Goal: Information Seeking & Learning: Learn about a topic

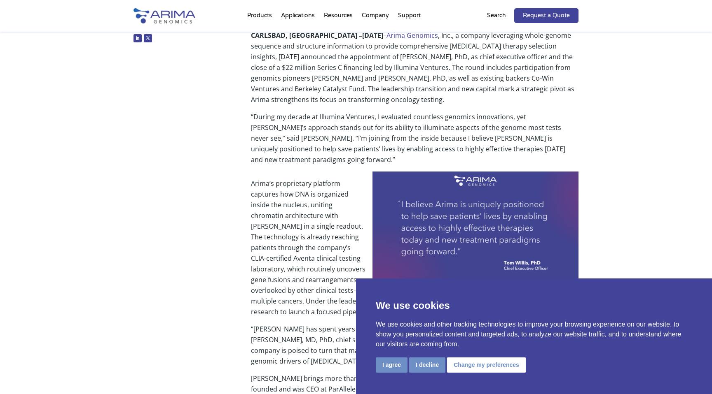
scroll to position [152, 0]
click at [380, 93] on p "CARLSBAD, [GEOGRAPHIC_DATA] – [DATE] – Arima Genomics , Inc., a company leverag…" at bounding box center [414, 72] width 327 height 82
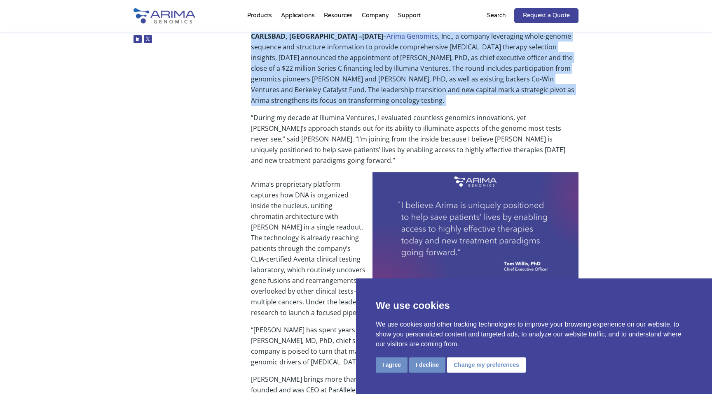
click at [380, 93] on p "CARLSBAD, [GEOGRAPHIC_DATA] – [DATE] – Arima Genomics , Inc., a company leverag…" at bounding box center [414, 72] width 327 height 82
click at [366, 100] on p "CARLSBAD, [GEOGRAPHIC_DATA] – [DATE] – Arima Genomics , Inc., a company leverag…" at bounding box center [414, 72] width 327 height 82
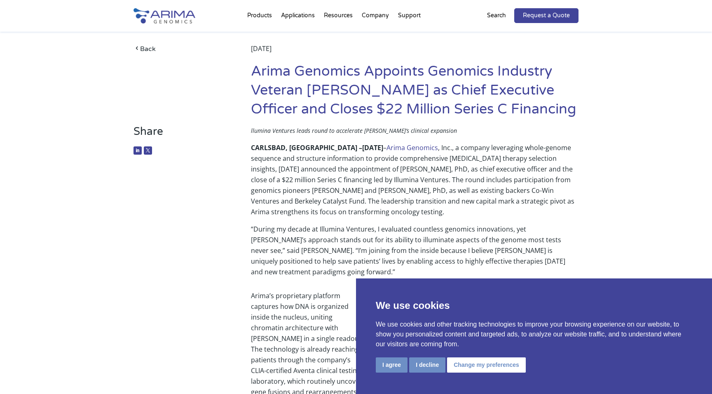
scroll to position [38, 0]
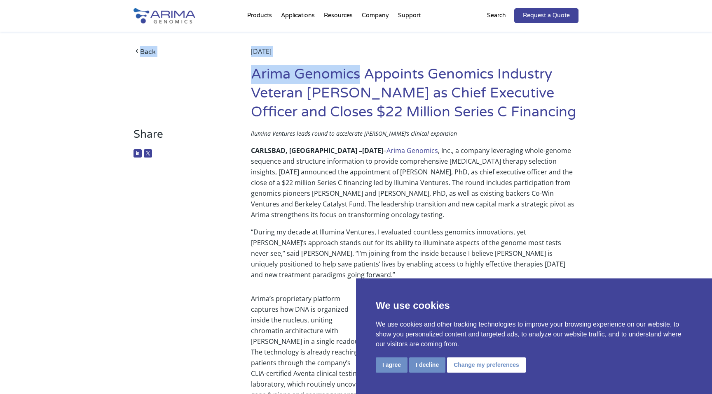
drag, startPoint x: 244, startPoint y: 71, endPoint x: 362, endPoint y: 72, distance: 117.4
click at [362, 72] on div "Back [DATE] Arima Genomics Appoints Genomics Industry Veteran [PERSON_NAME] as …" at bounding box center [355, 87] width 445 height 82
click at [362, 72] on h1 "Arima Genomics Appoints Genomics Industry Veteran [PERSON_NAME] as Chief Execut…" at bounding box center [414, 96] width 327 height 63
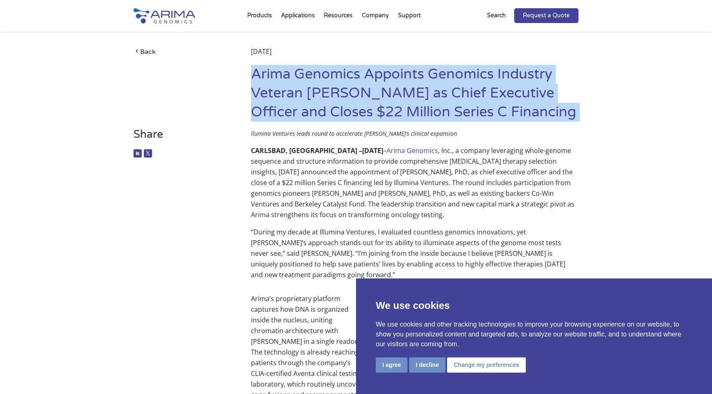
click at [362, 72] on h1 "Arima Genomics Appoints Genomics Industry Veteran [PERSON_NAME] as Chief Execut…" at bounding box center [414, 96] width 327 height 63
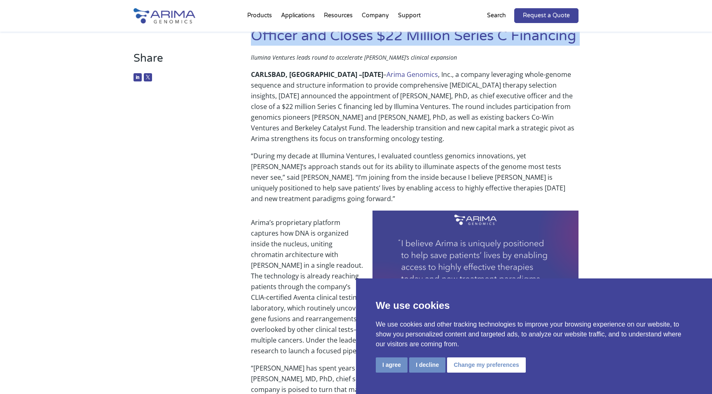
scroll to position [150, 0]
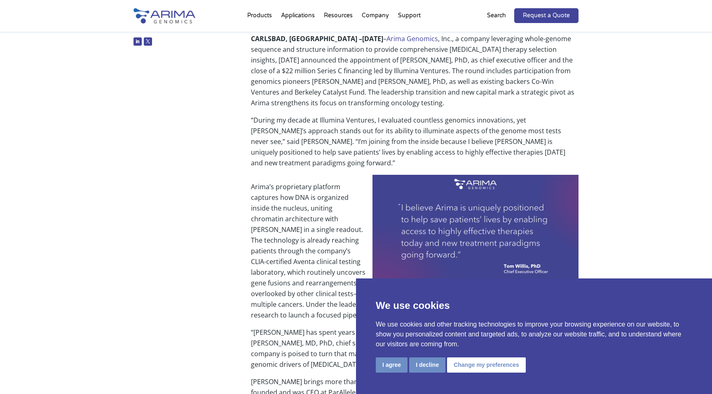
click at [358, 90] on p "CARLSBAD, [GEOGRAPHIC_DATA] – [DATE] – Arima Genomics , Inc., a company leverag…" at bounding box center [414, 74] width 327 height 82
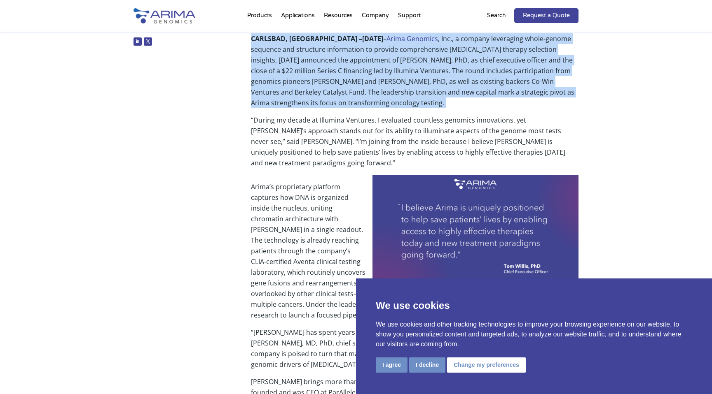
click at [358, 90] on p "CARLSBAD, [GEOGRAPHIC_DATA] – [DATE] – Arima Genomics , Inc., a company leverag…" at bounding box center [414, 74] width 327 height 82
click at [375, 94] on p "CARLSBAD, [GEOGRAPHIC_DATA] – [DATE] – Arima Genomics , Inc., a company leverag…" at bounding box center [414, 74] width 327 height 82
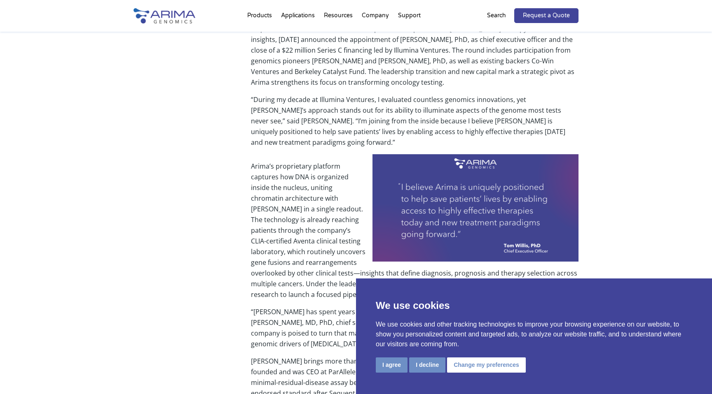
scroll to position [159, 0]
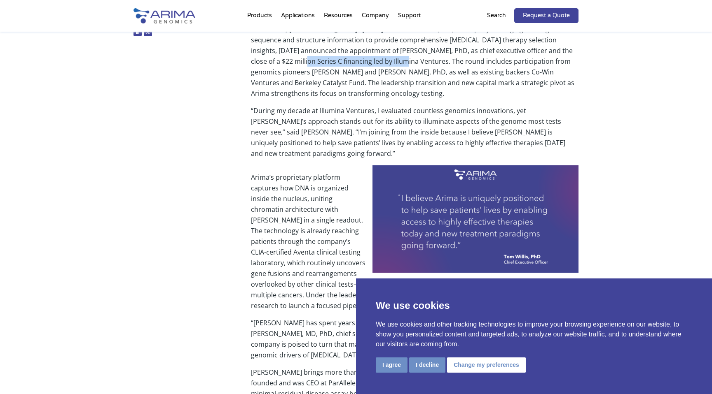
drag, startPoint x: 355, startPoint y: 61, endPoint x: 245, endPoint y: 58, distance: 110.0
click at [245, 58] on div "Share llumina Ventures leads round to accelerate [PERSON_NAME]’s clinical expan…" at bounding box center [355, 336] width 445 height 658
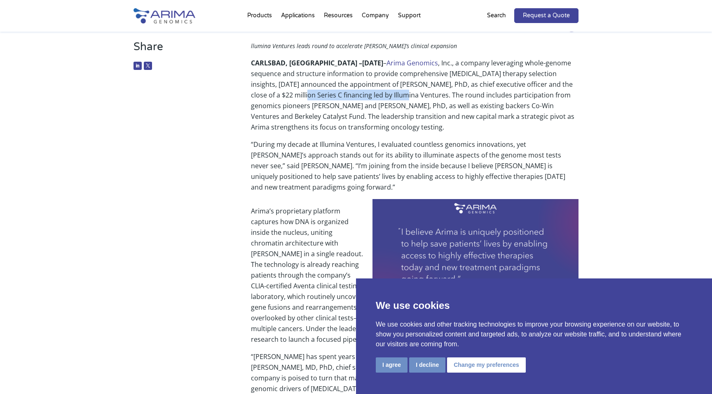
scroll to position [125, 0]
click at [268, 75] on p "CARLSBAD, [GEOGRAPHIC_DATA] – [DATE] – Arima Genomics , Inc., a company leverag…" at bounding box center [414, 99] width 327 height 82
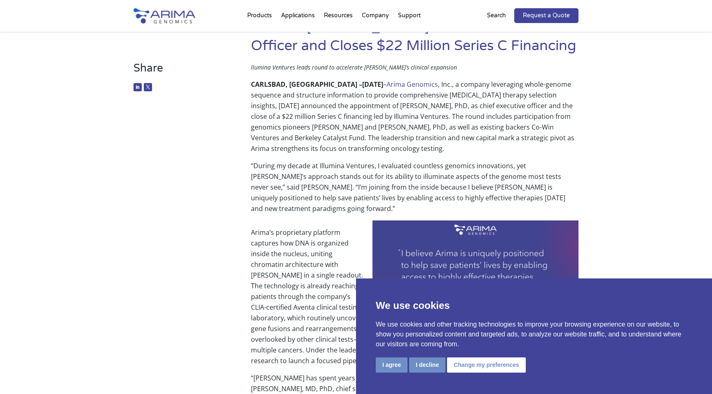
scroll to position [105, 0]
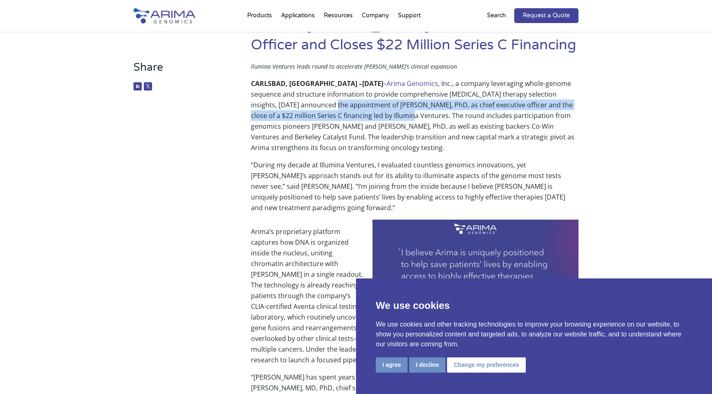
drag, startPoint x: 358, startPoint y: 117, endPoint x: 279, endPoint y: 104, distance: 79.7
click at [279, 104] on p "CARLSBAD, [GEOGRAPHIC_DATA] – [DATE] – Arima Genomics , Inc., a company leverag…" at bounding box center [414, 119] width 327 height 82
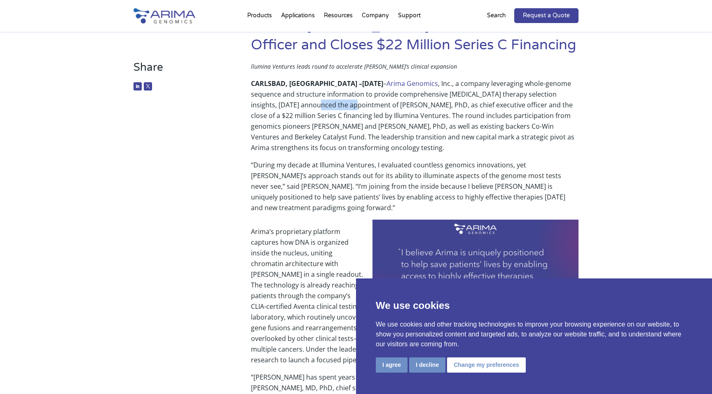
click at [279, 104] on p "CARLSBAD, [GEOGRAPHIC_DATA] – [DATE] – Arima Genomics , Inc., a company leverag…" at bounding box center [414, 119] width 327 height 82
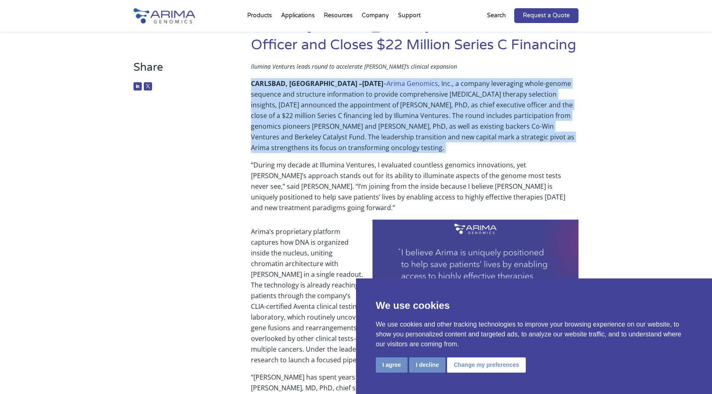
click at [279, 104] on p "CARLSBAD, [GEOGRAPHIC_DATA] – [DATE] – Arima Genomics , Inc., a company leverag…" at bounding box center [414, 119] width 327 height 82
click at [283, 110] on p "CARLSBAD, [GEOGRAPHIC_DATA] – [DATE] – Arima Genomics , Inc., a company leverag…" at bounding box center [414, 119] width 327 height 82
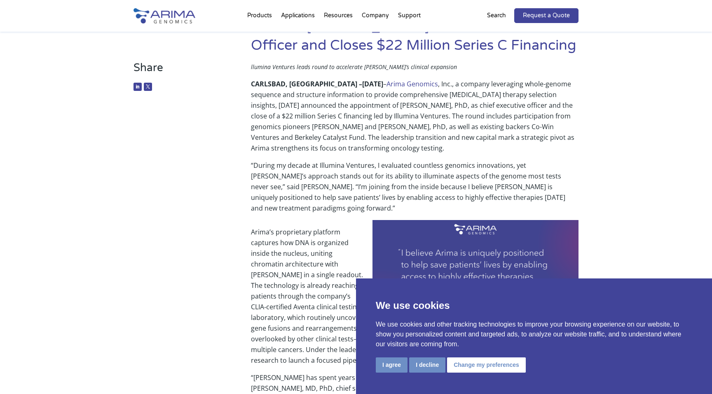
scroll to position [110, 0]
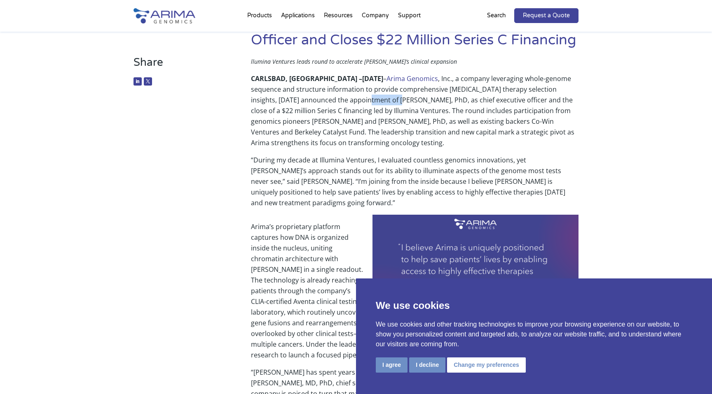
drag, startPoint x: 341, startPoint y: 102, endPoint x: 312, endPoint y: 103, distance: 28.8
click at [312, 103] on p "CARLSBAD, [GEOGRAPHIC_DATA] – [DATE] – Arima Genomics , Inc., a company leverag…" at bounding box center [414, 114] width 327 height 82
drag, startPoint x: 313, startPoint y: 103, endPoint x: 347, endPoint y: 102, distance: 33.4
click at [347, 102] on p "CARLSBAD, [GEOGRAPHIC_DATA] – [DATE] – Arima Genomics , Inc., a company leverag…" at bounding box center [414, 114] width 327 height 82
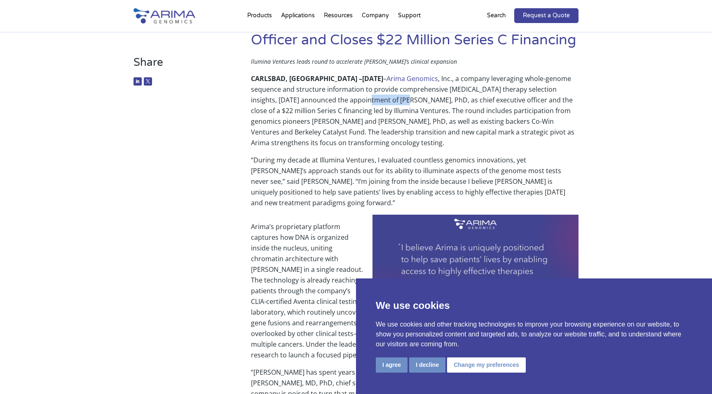
scroll to position [109, 0]
